Goal: Task Accomplishment & Management: Use online tool/utility

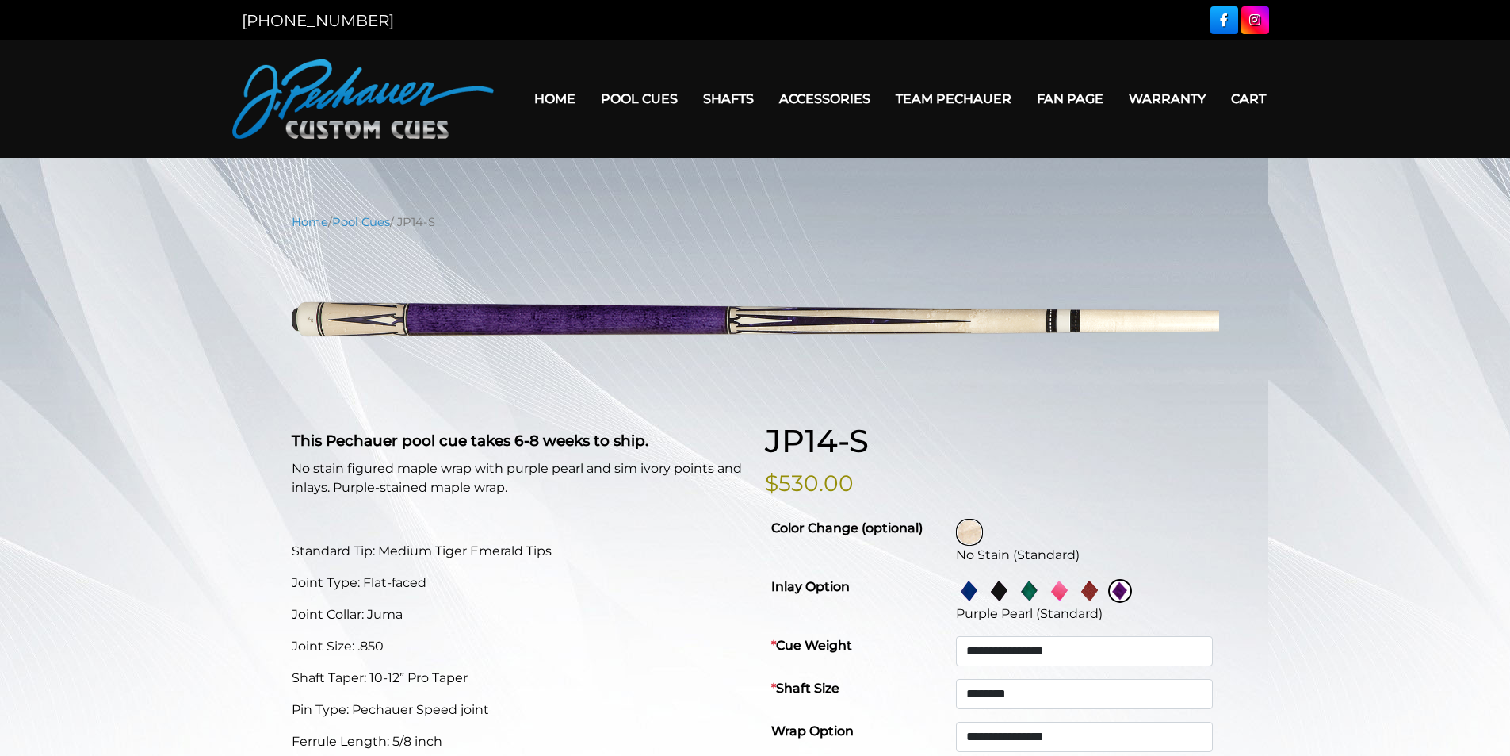
select select "********"
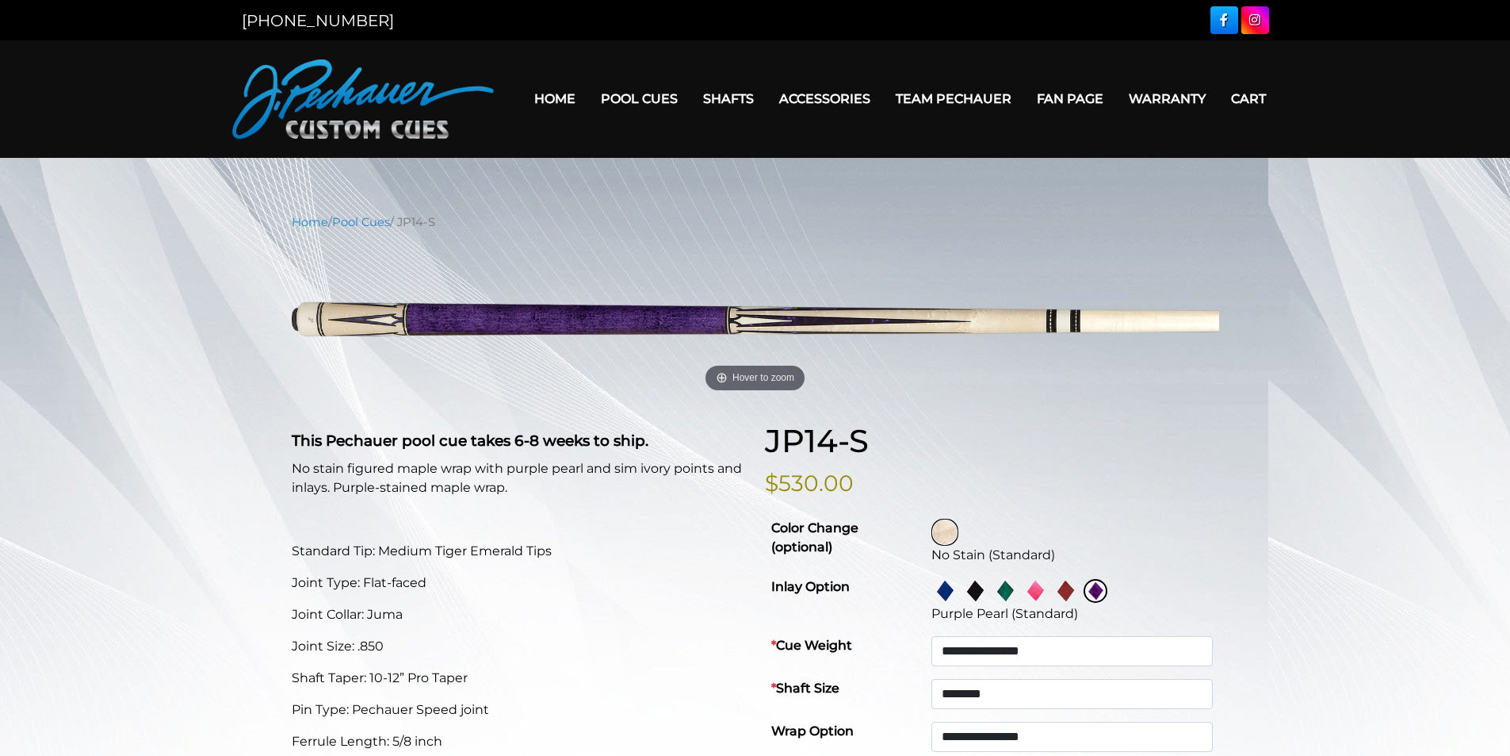
click at [943, 587] on img at bounding box center [945, 591] width 24 height 24
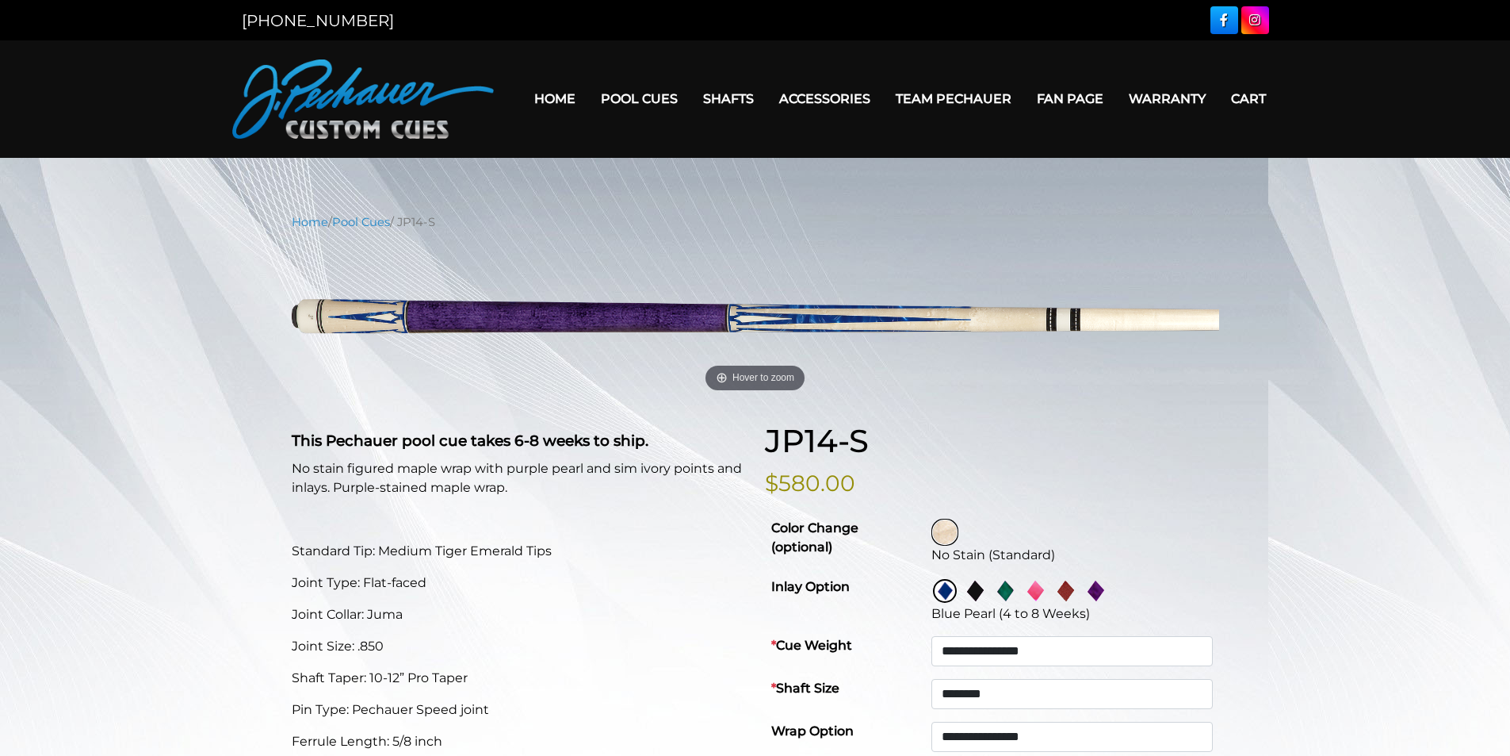
click at [1031, 593] on img at bounding box center [1035, 591] width 24 height 24
